Goal: Task Accomplishment & Management: Use online tool/utility

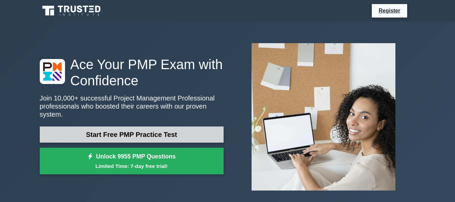
click at [140, 134] on link "Start Free PMP Practice Test" at bounding box center [132, 134] width 184 height 16
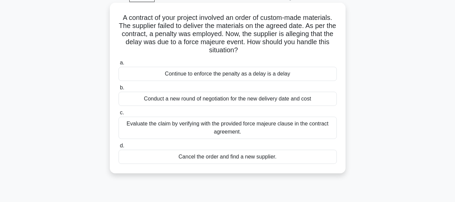
scroll to position [34, 0]
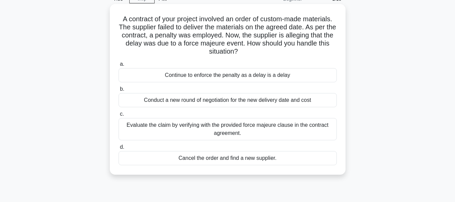
click at [223, 78] on div "Continue to enforce the penalty as a delay is a delay" at bounding box center [228, 75] width 218 height 14
click at [119, 66] on input "a. Continue to enforce the penalty as a delay is a delay" at bounding box center [119, 64] width 0 height 4
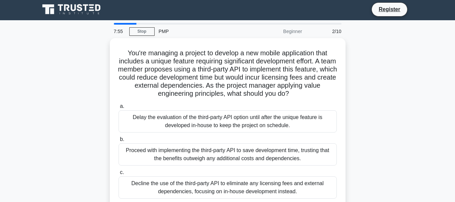
scroll to position [0, 0]
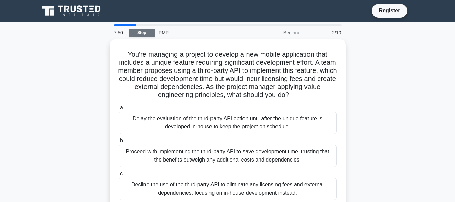
click at [143, 34] on link "Stop" at bounding box center [141, 33] width 25 height 8
